Goal: Task Accomplishment & Management: Use online tool/utility

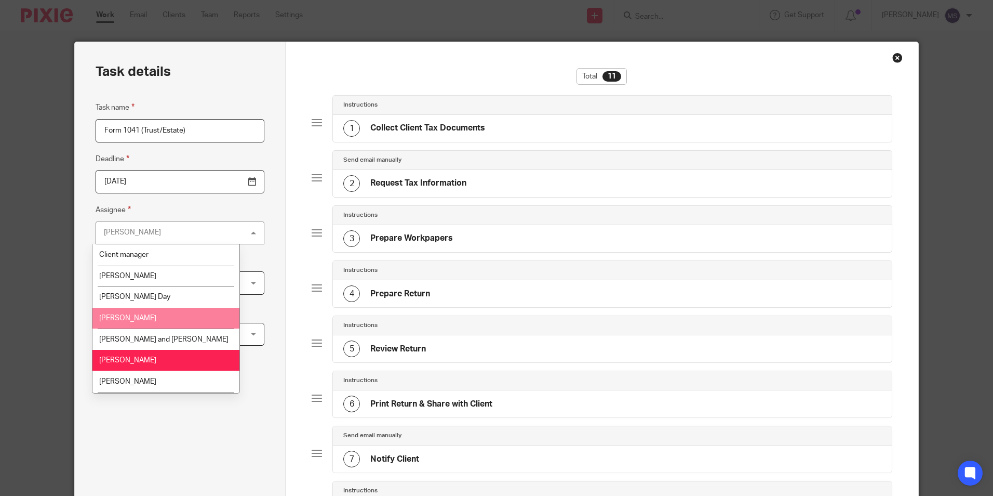
click at [135, 316] on li "[PERSON_NAME]" at bounding box center [165, 318] width 147 height 21
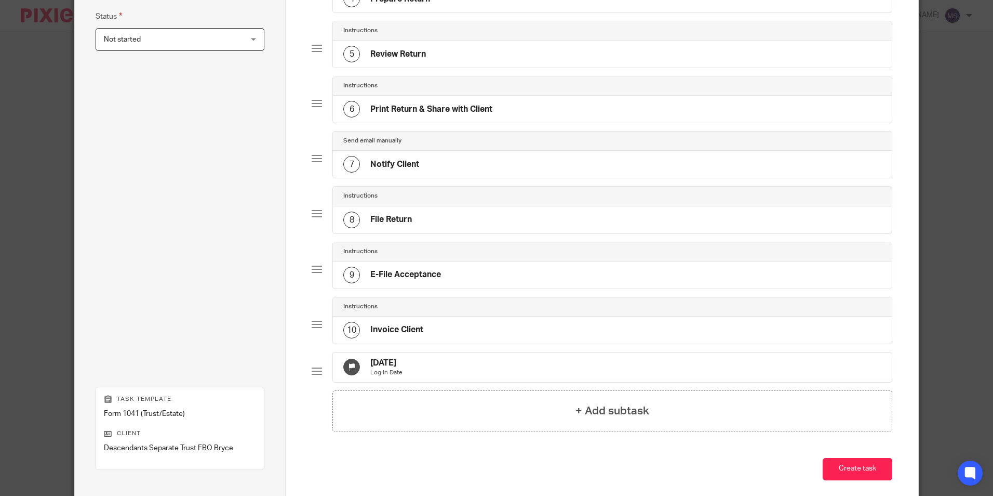
scroll to position [312, 0]
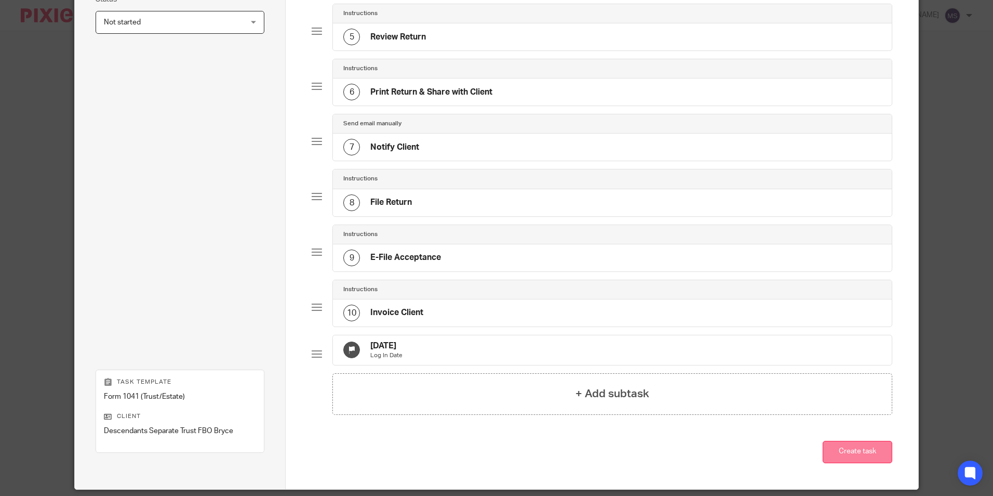
click at [860, 460] on button "Create task" at bounding box center [858, 452] width 70 height 22
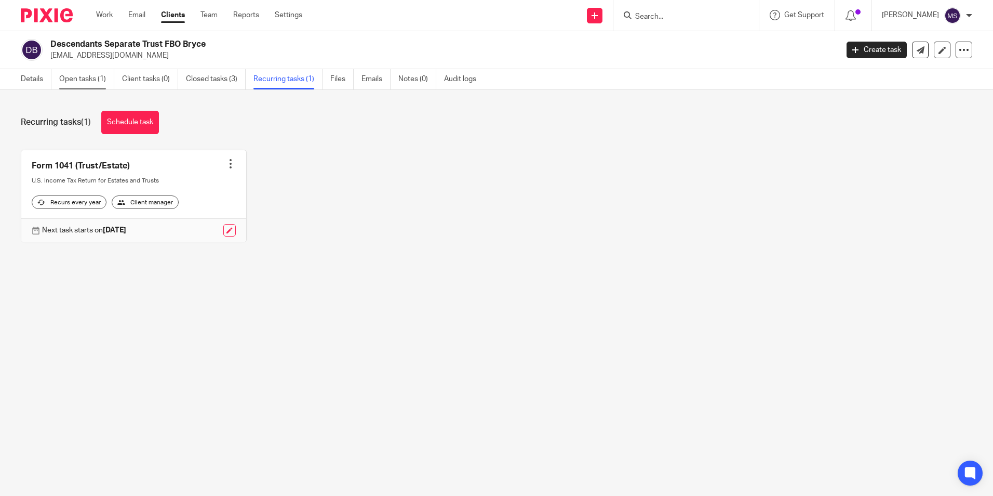
click at [86, 78] on link "Open tasks (1)" at bounding box center [86, 79] width 55 height 20
